Goal: Navigation & Orientation: Find specific page/section

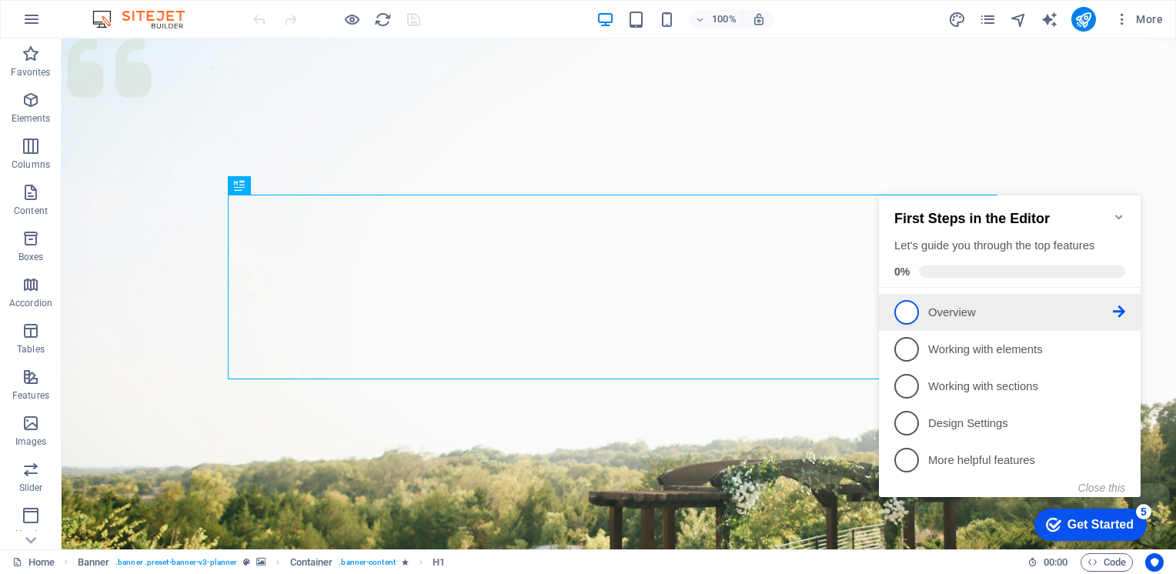
click at [911, 310] on span "1" at bounding box center [906, 312] width 25 height 25
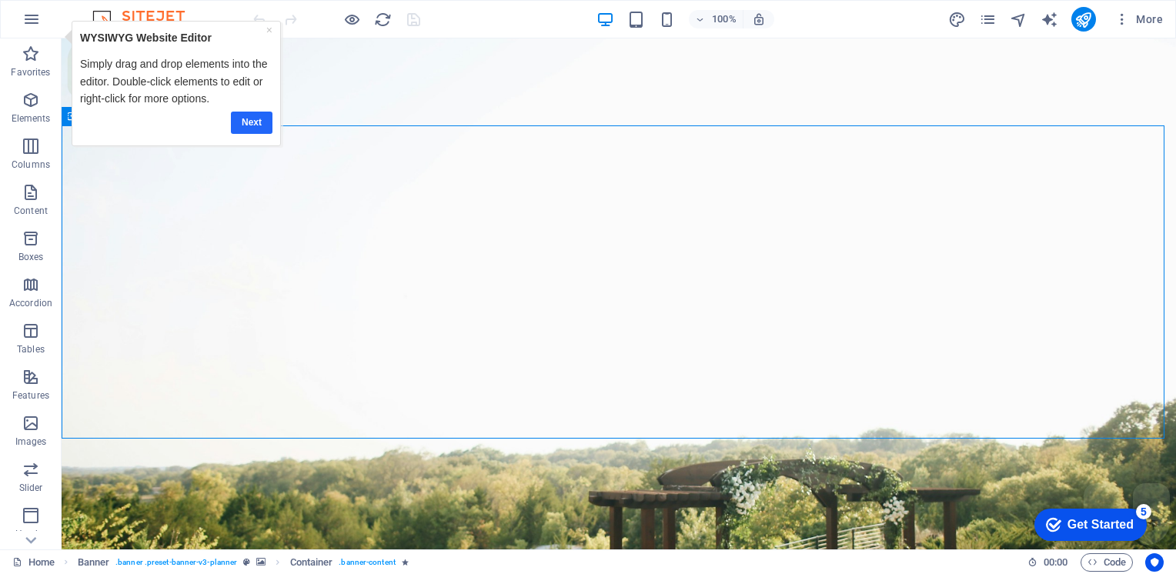
click at [247, 125] on link "Next" at bounding box center [252, 122] width 42 height 22
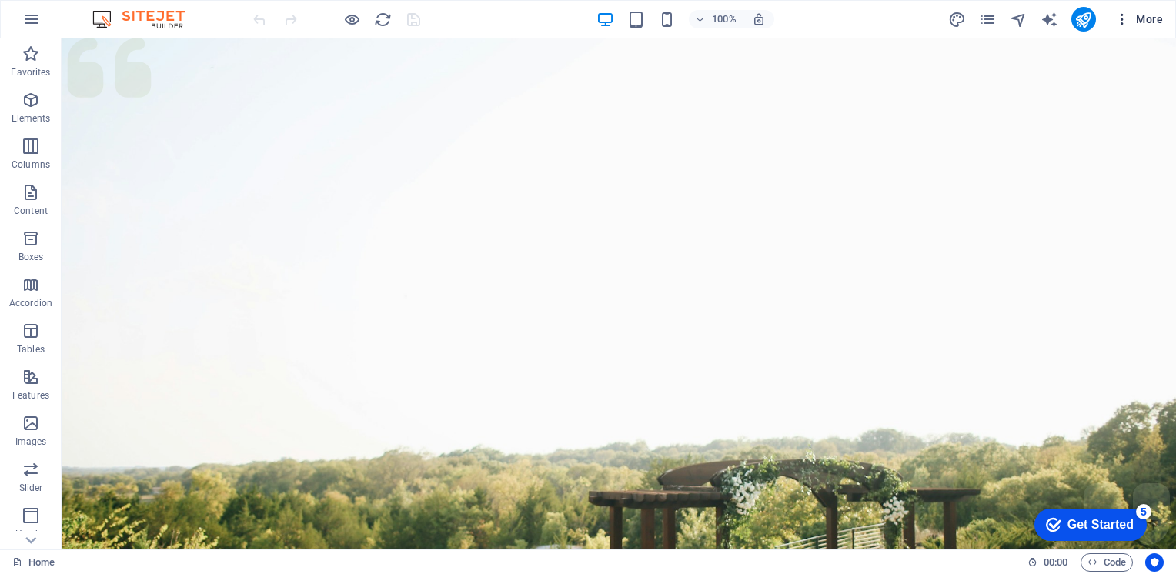
click at [1136, 17] on span "More" at bounding box center [1138, 19] width 48 height 15
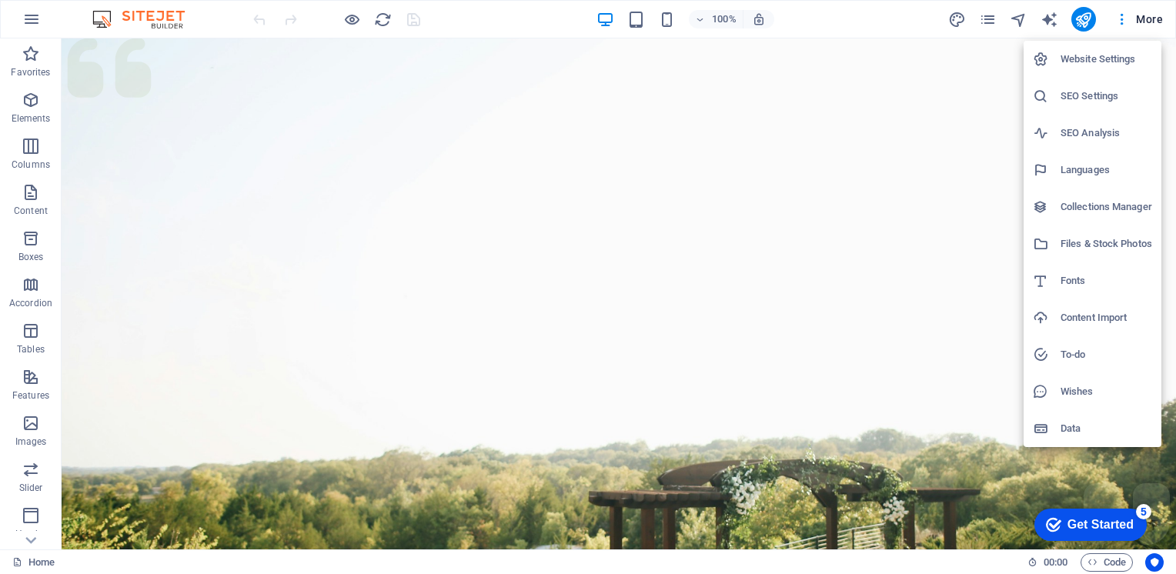
click at [1106, 54] on h6 "Website Settings" at bounding box center [1107, 59] width 92 height 18
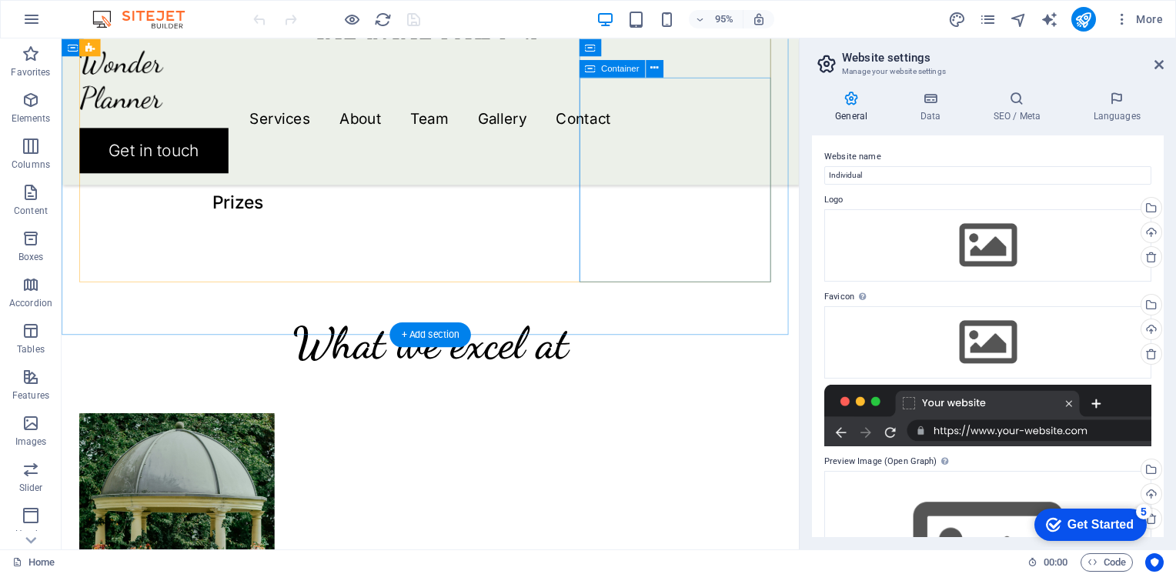
scroll to position [847, 0]
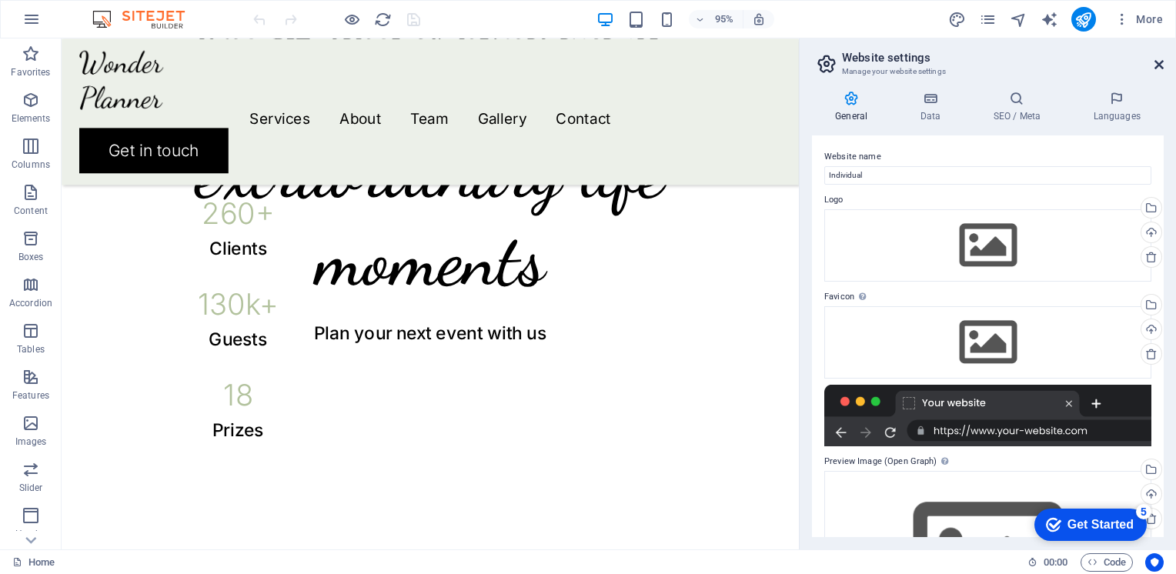
drag, startPoint x: 1156, startPoint y: 62, endPoint x: 667, endPoint y: 178, distance: 502.4
click at [1156, 62] on icon at bounding box center [1158, 64] width 9 height 12
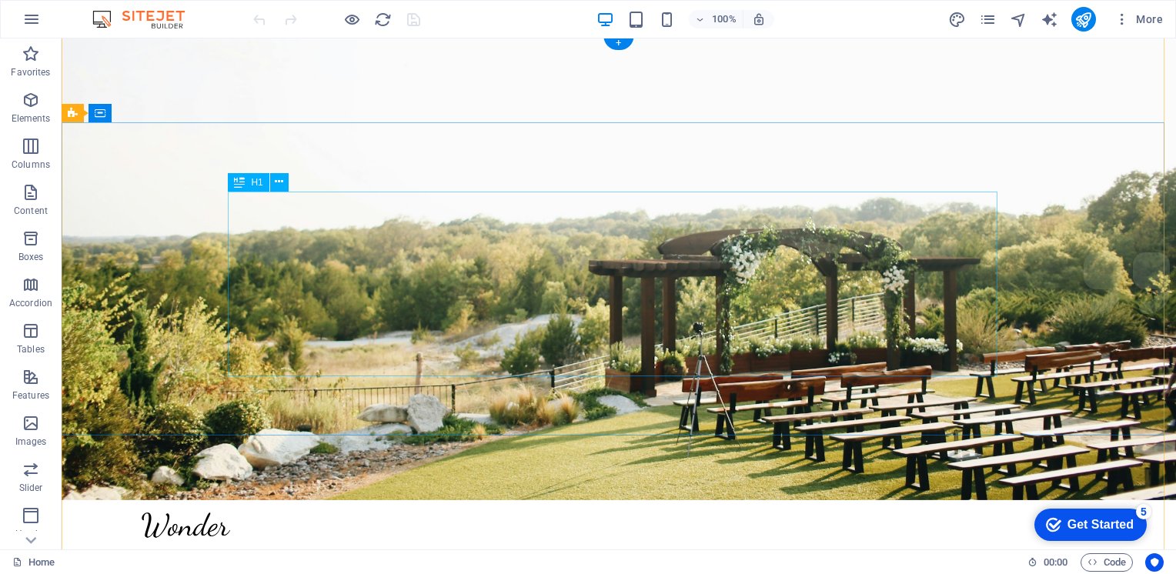
scroll to position [0, 0]
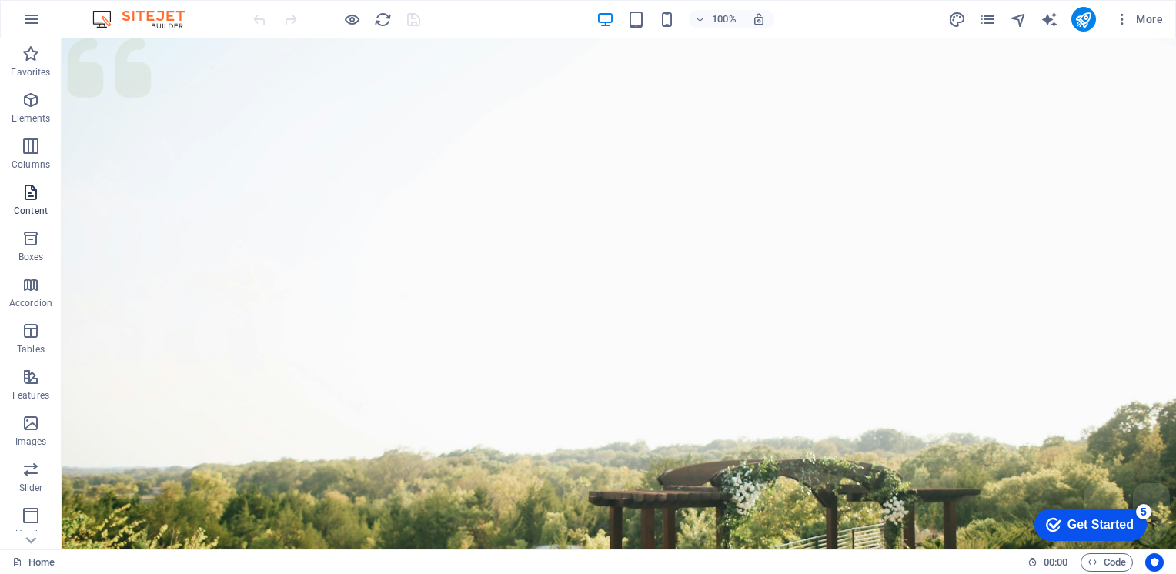
click at [34, 197] on icon "button" at bounding box center [31, 192] width 18 height 18
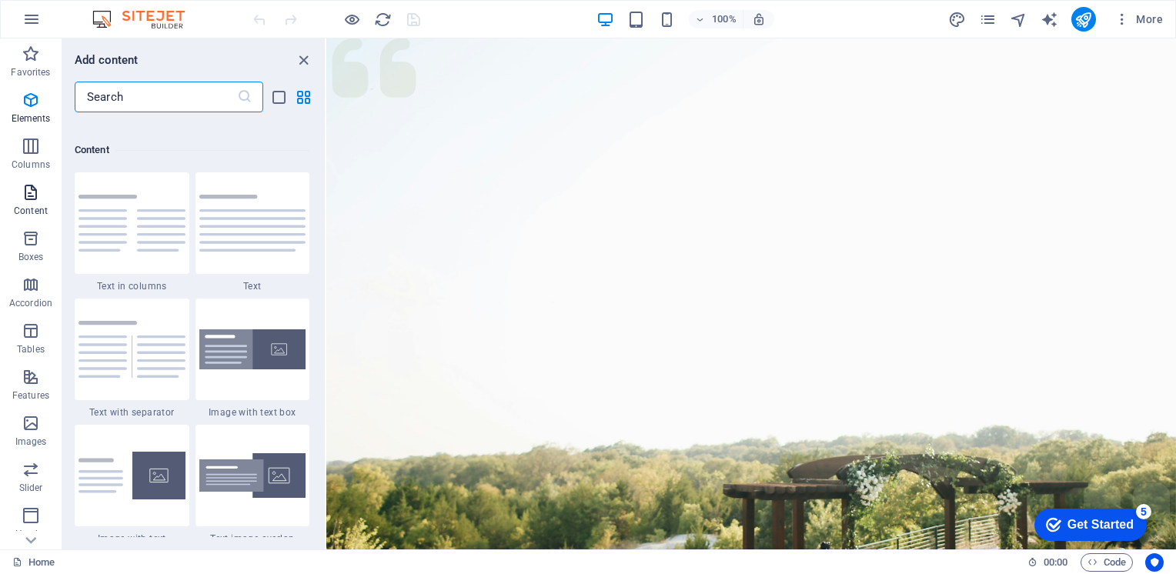
scroll to position [2693, 0]
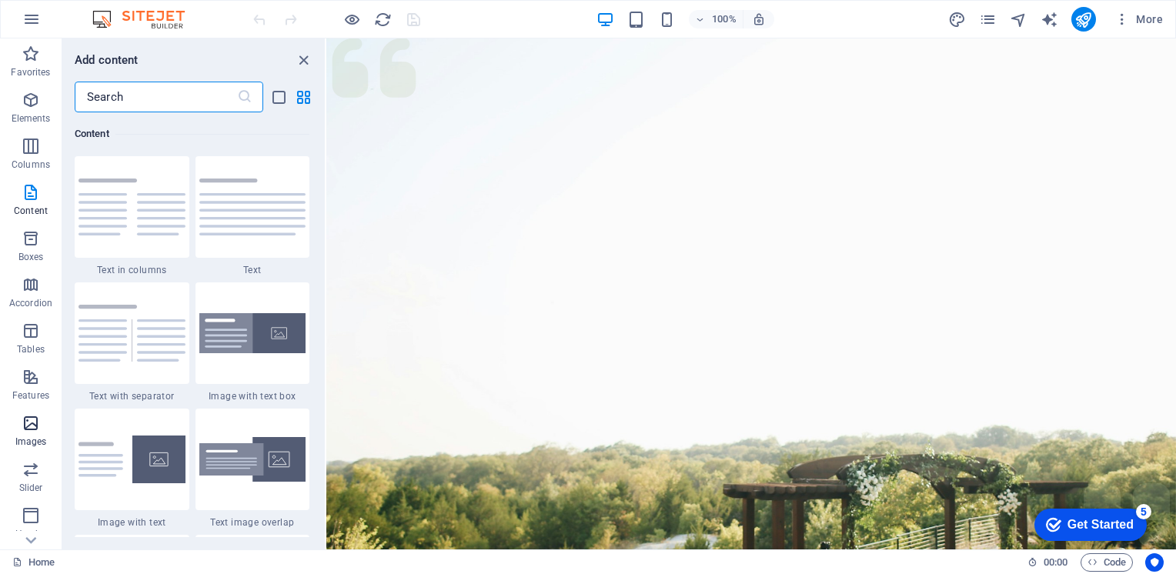
click at [28, 420] on icon "button" at bounding box center [31, 423] width 18 height 18
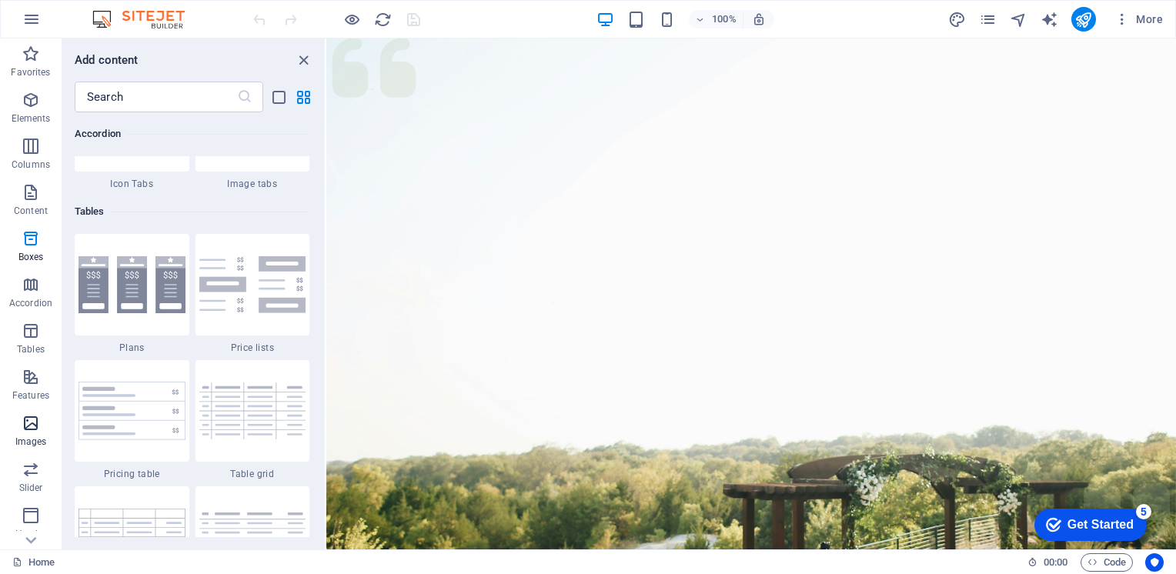
scroll to position [7804, 0]
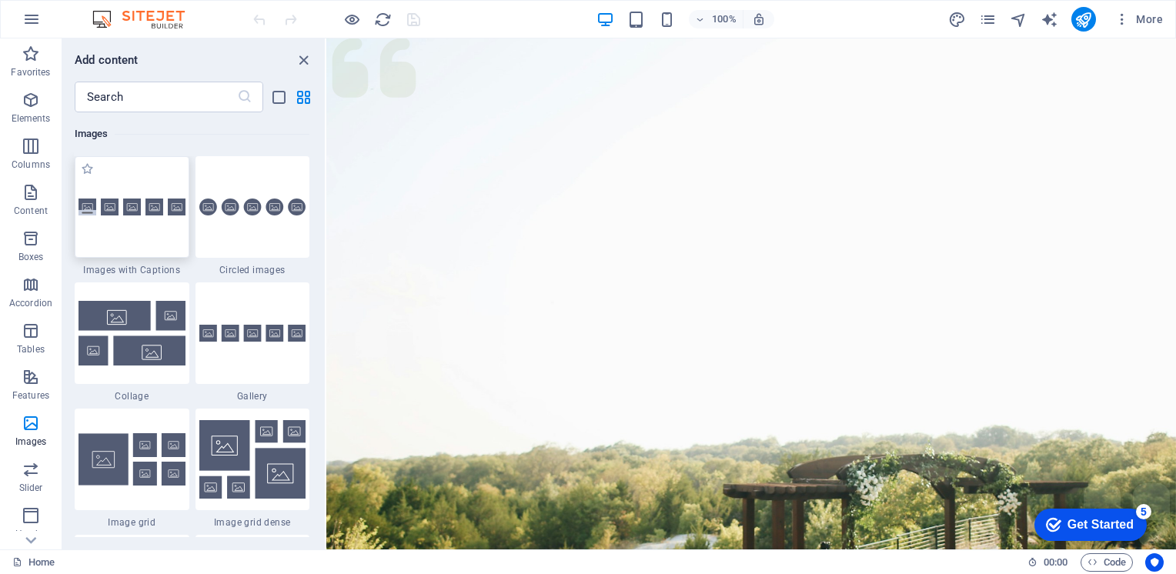
click at [124, 211] on img at bounding box center [132, 208] width 107 height 18
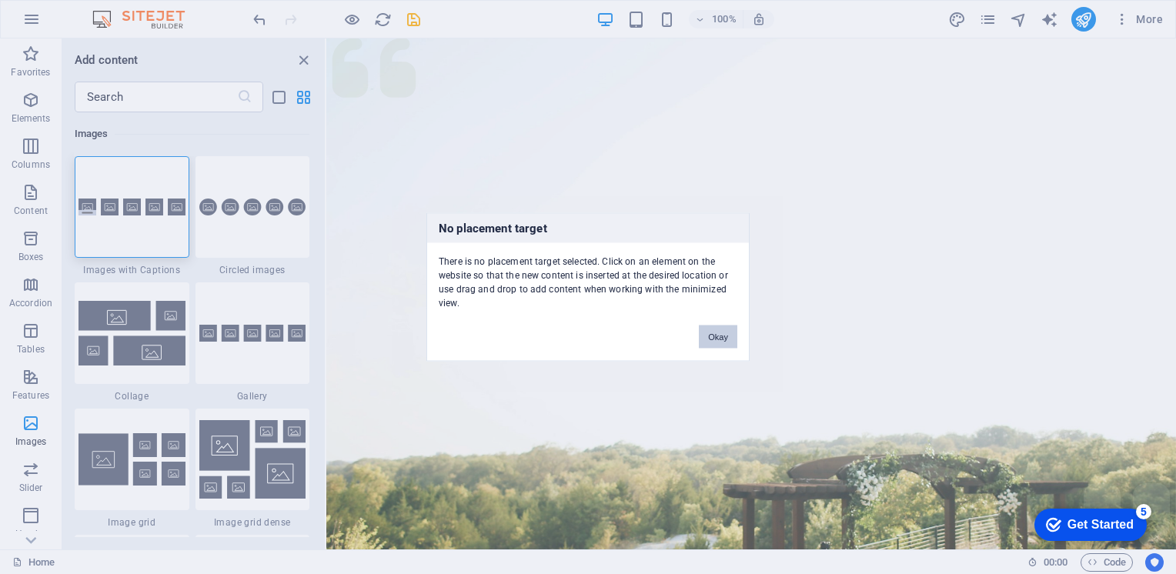
click at [726, 339] on button "Okay" at bounding box center [718, 337] width 38 height 23
